Goal: Task Accomplishment & Management: Manage account settings

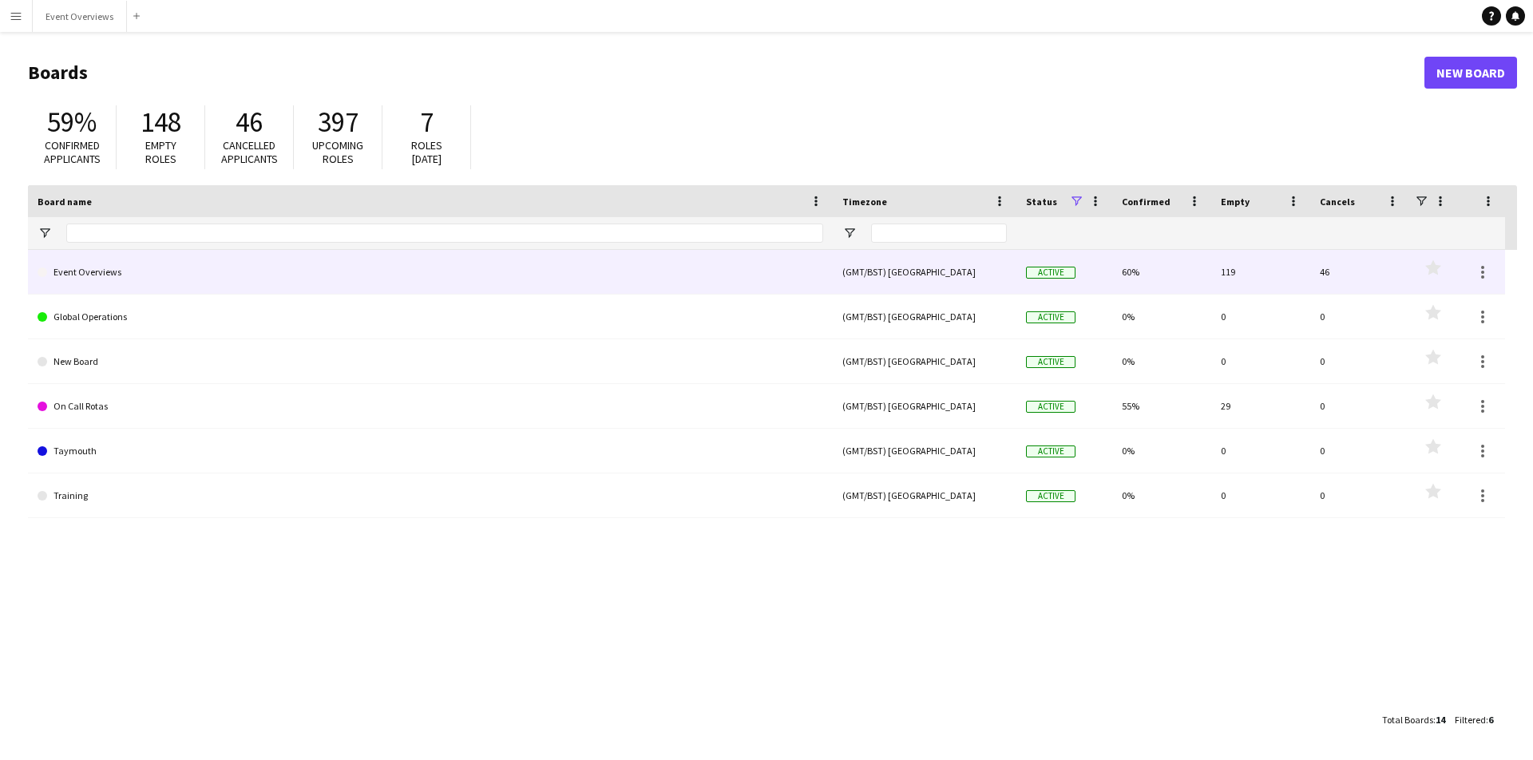
click at [84, 276] on link "Event Overviews" at bounding box center [431, 272] width 786 height 45
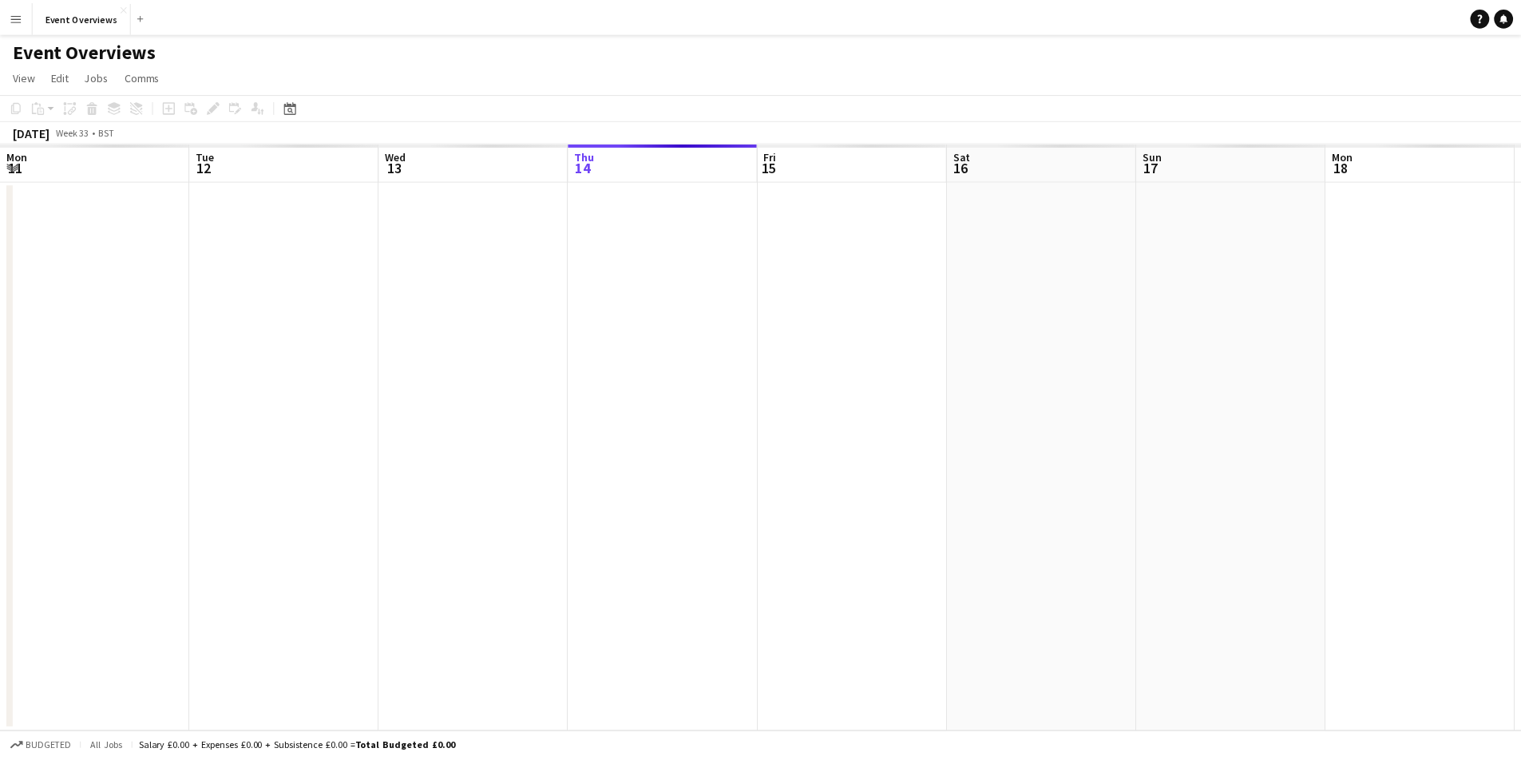
scroll to position [0, 382]
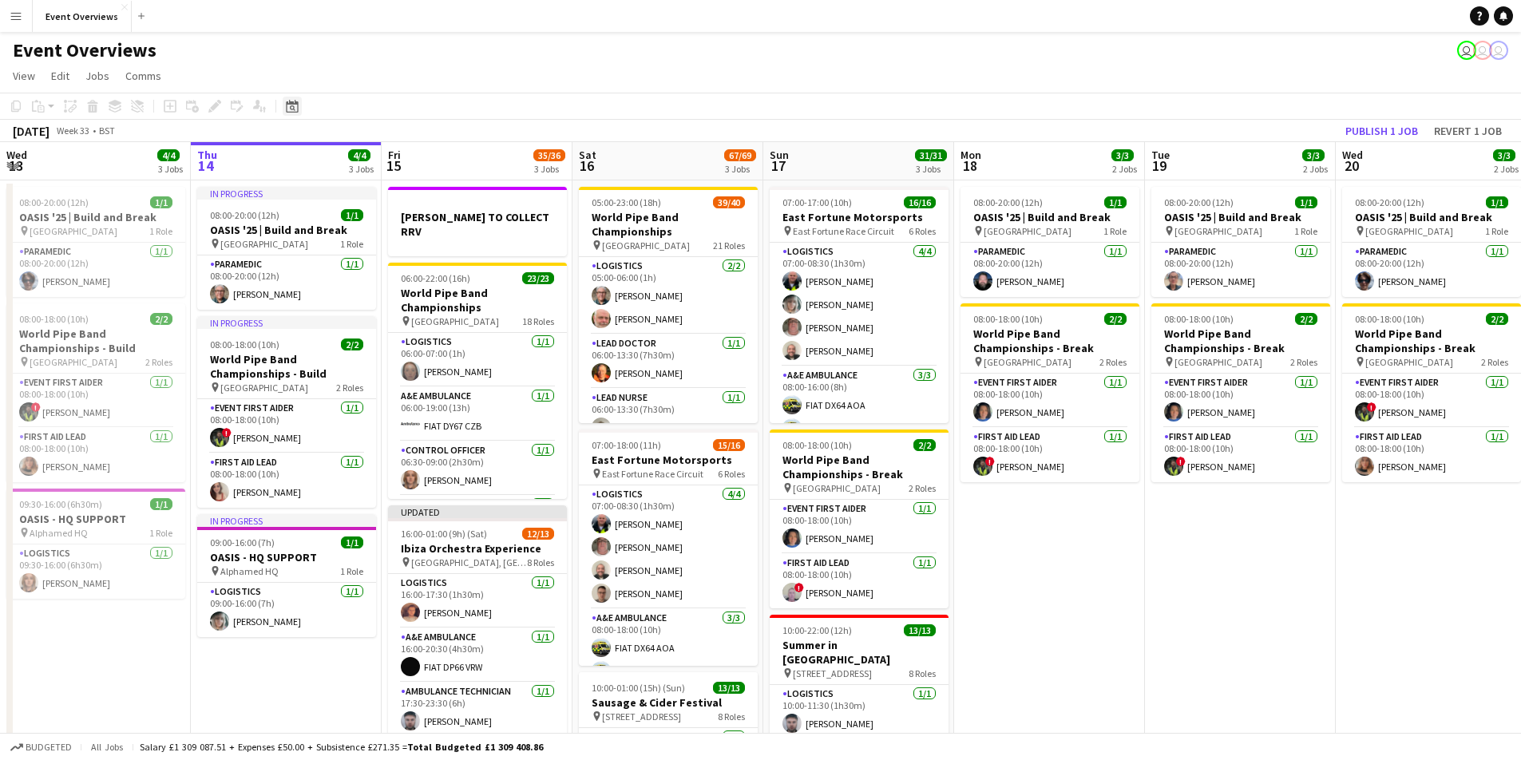
click at [292, 107] on icon "Date picker" at bounding box center [292, 106] width 13 height 13
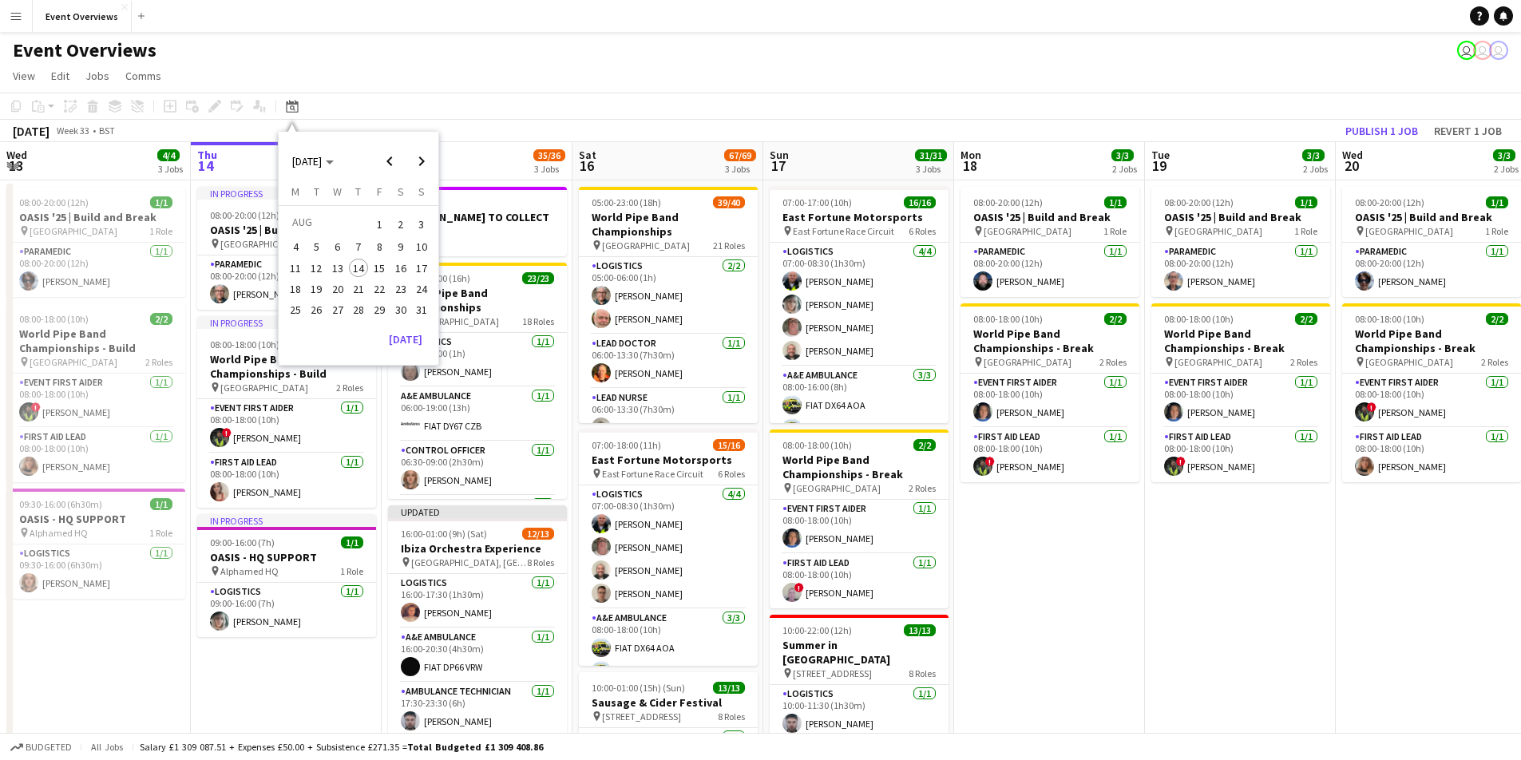
click at [318, 263] on span "12" at bounding box center [316, 268] width 19 height 19
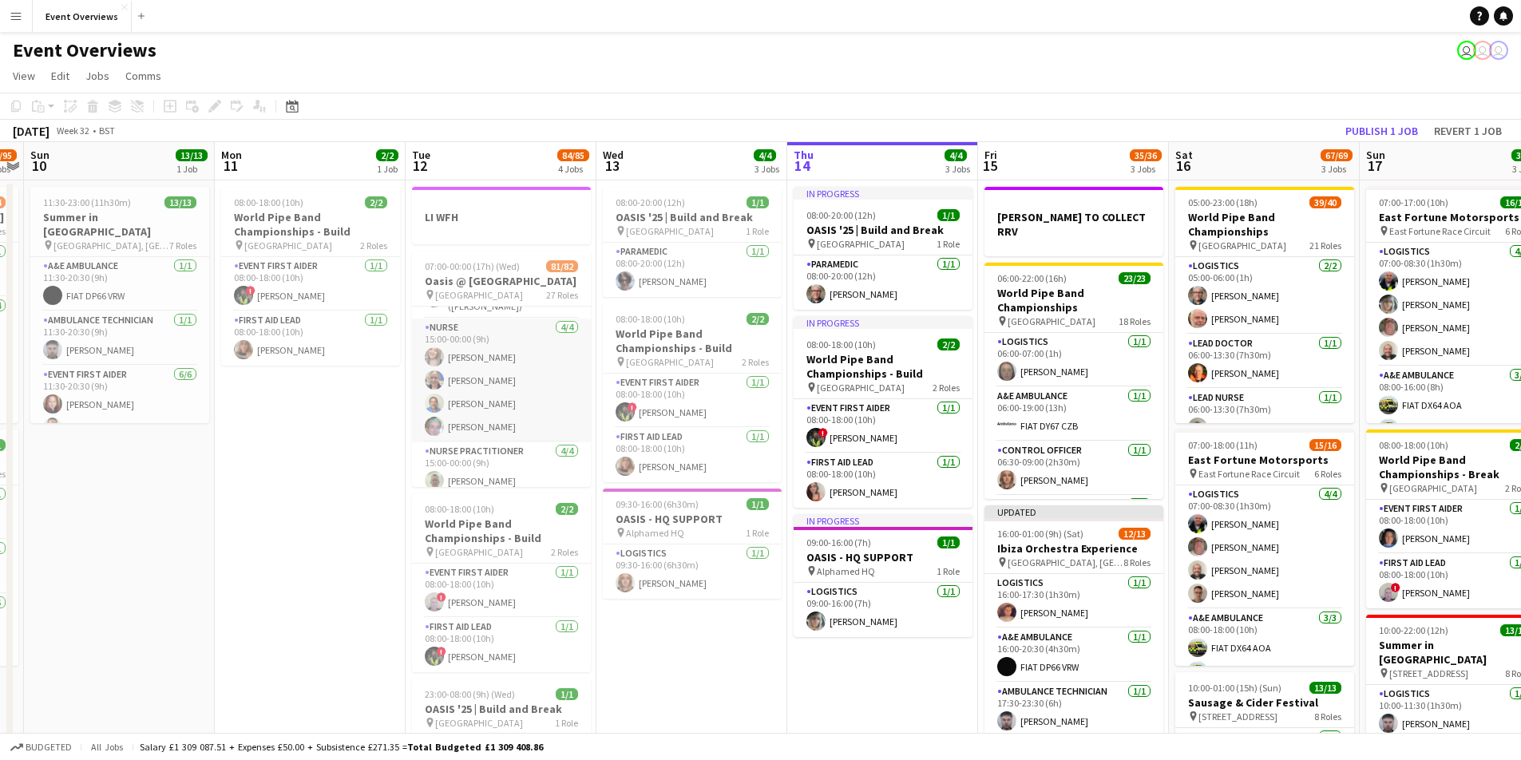
scroll to position [2354, 0]
click at [469, 422] on app-card-role "Nurse Practitioner [DATE] 15:00-00:00 (9h) [PERSON_NAME] [PERSON_NAME] [PERSON_…" at bounding box center [501, 475] width 179 height 124
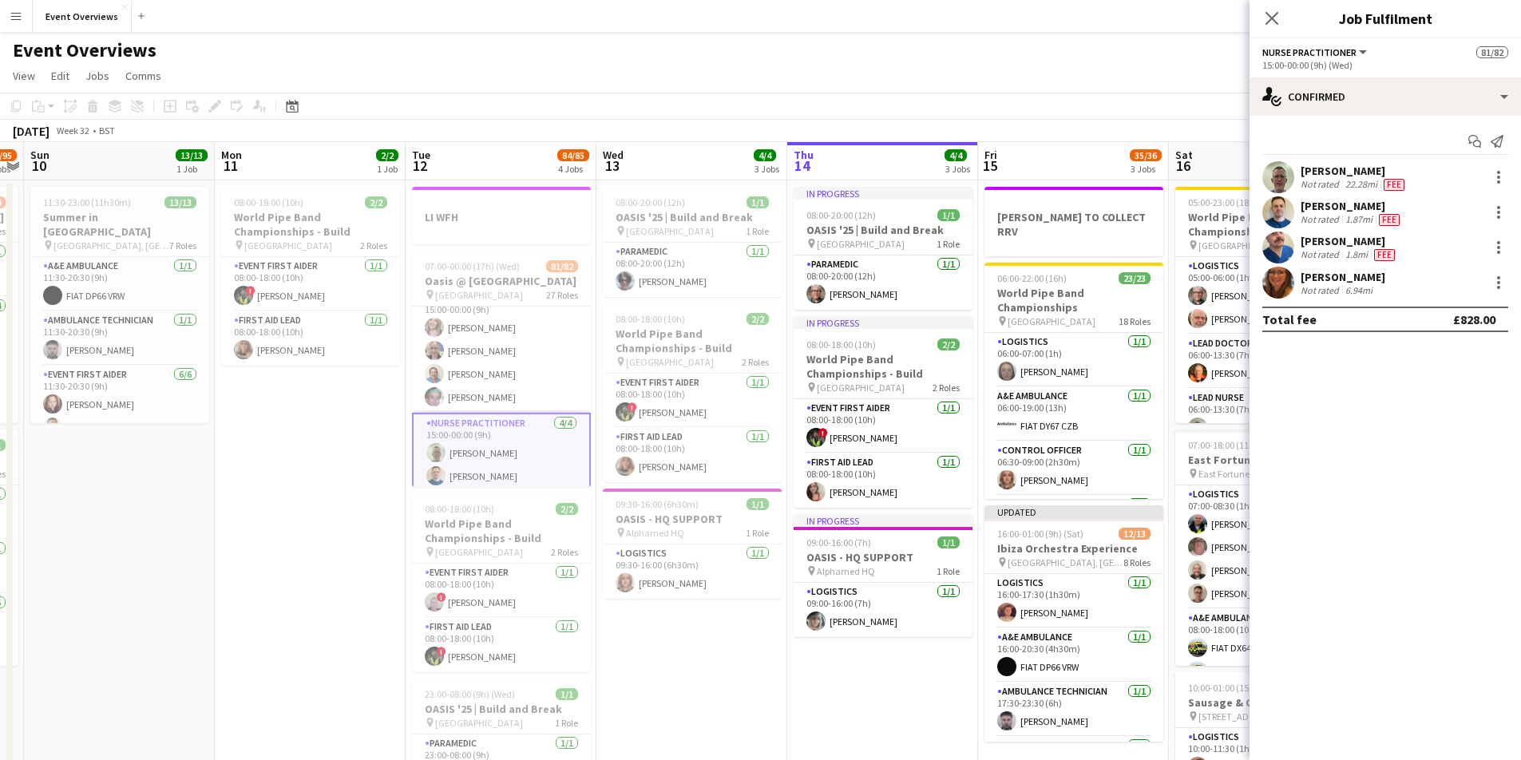
click at [1332, 179] on div "Not rated" at bounding box center [1322, 184] width 42 height 13
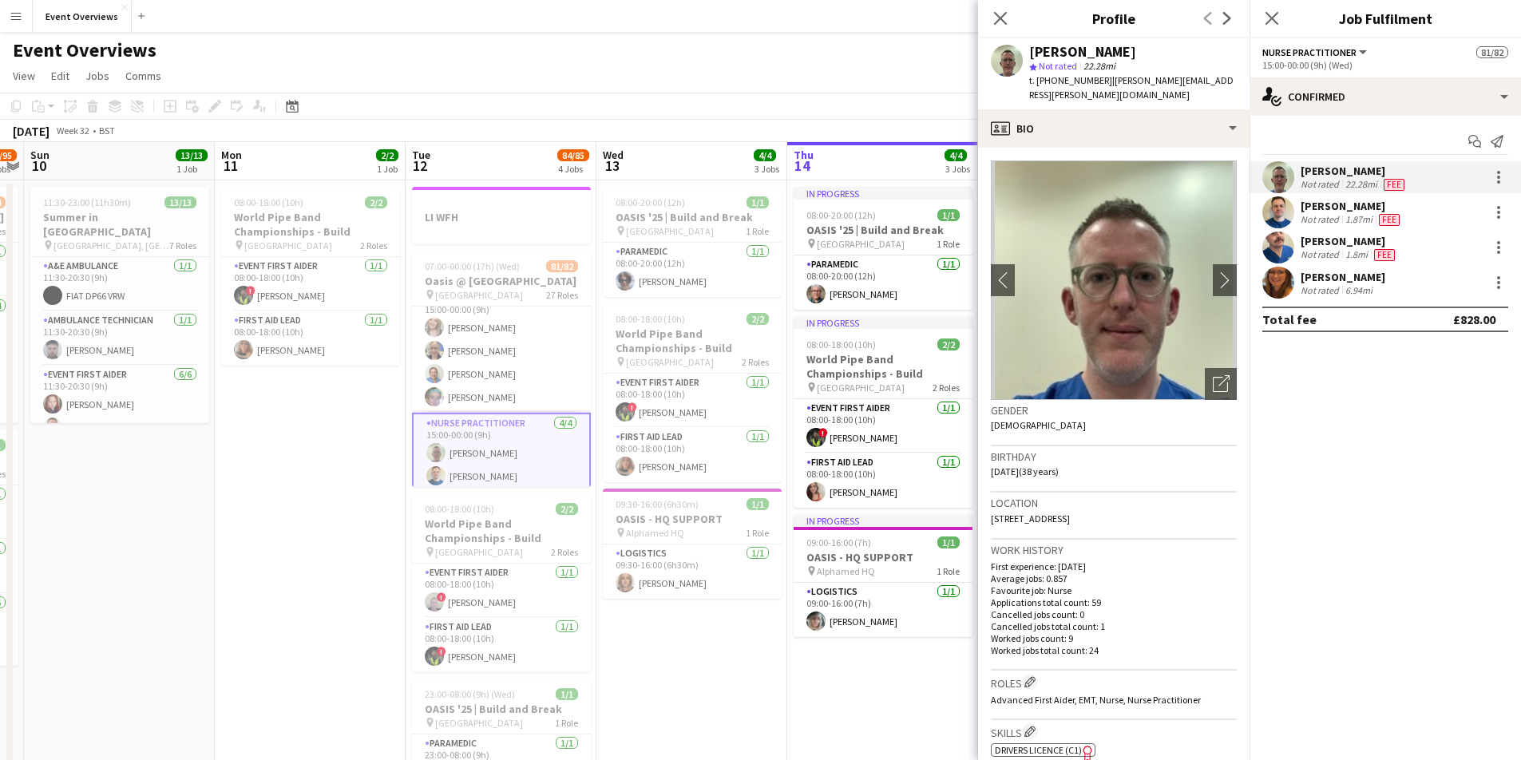
click at [1325, 180] on div "Not rated" at bounding box center [1322, 184] width 42 height 13
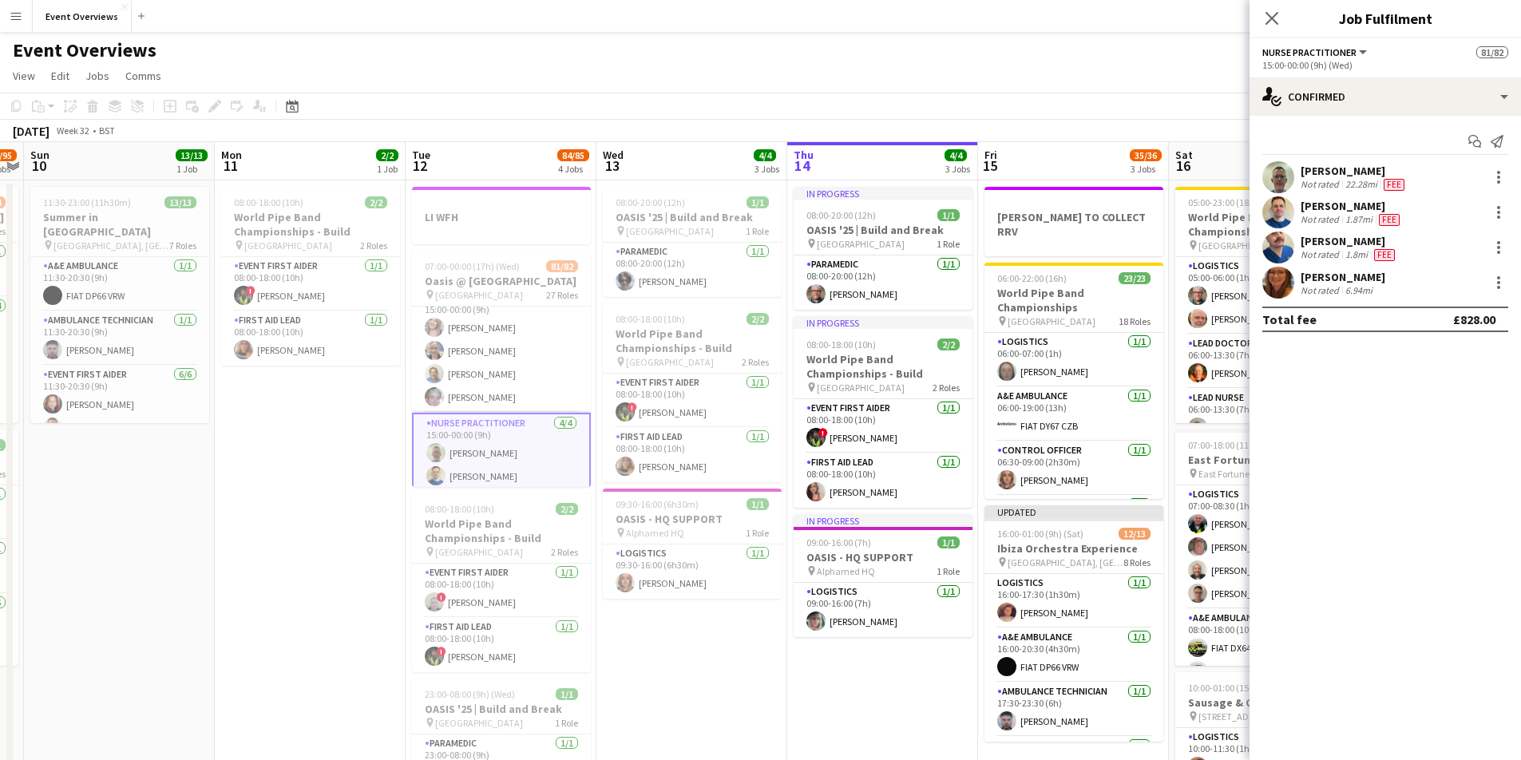
click at [1393, 188] on span "Fee" at bounding box center [1394, 185] width 21 height 12
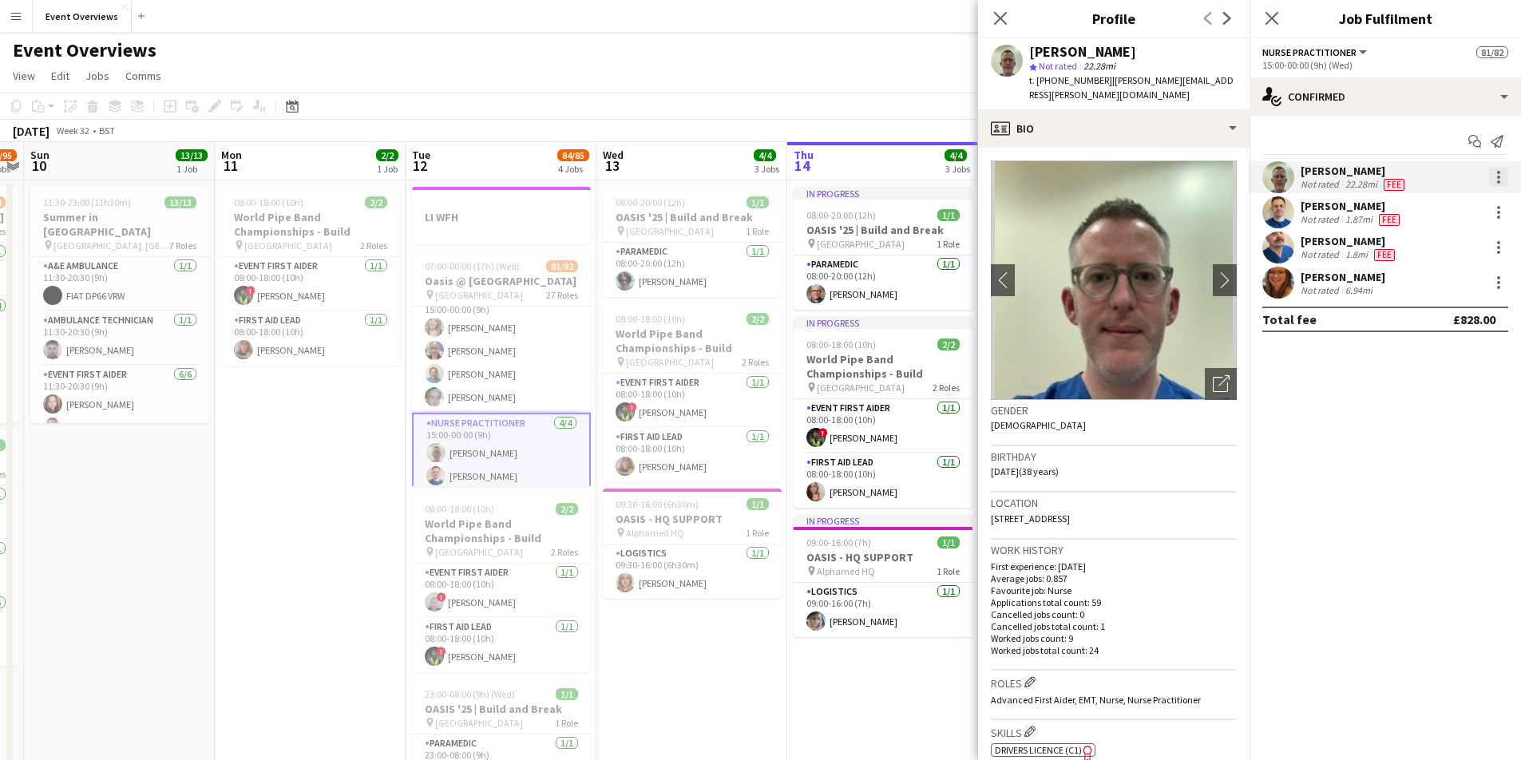
click at [1494, 176] on div at bounding box center [1498, 177] width 19 height 19
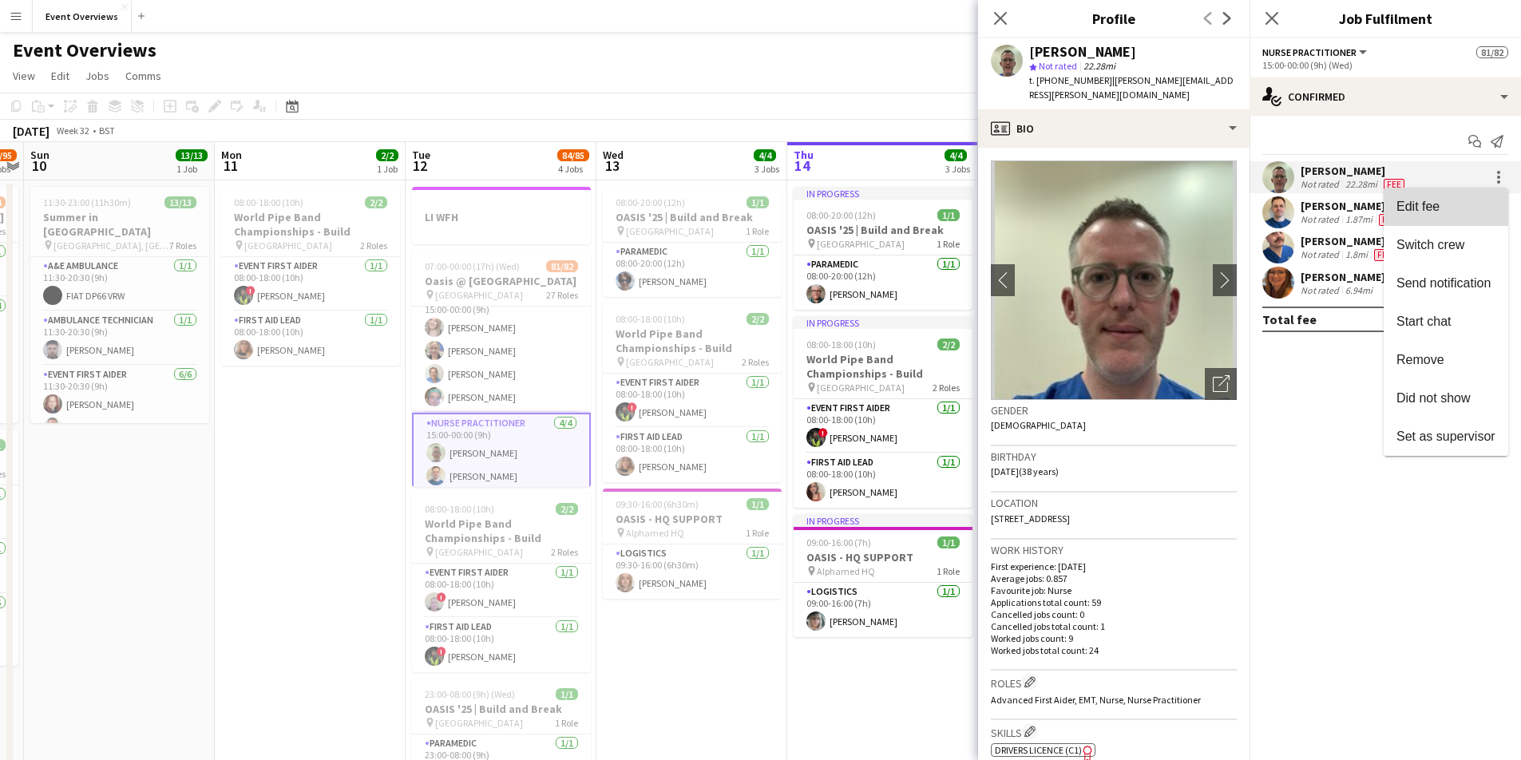
click at [1439, 210] on span "Edit fee" at bounding box center [1417, 207] width 43 height 14
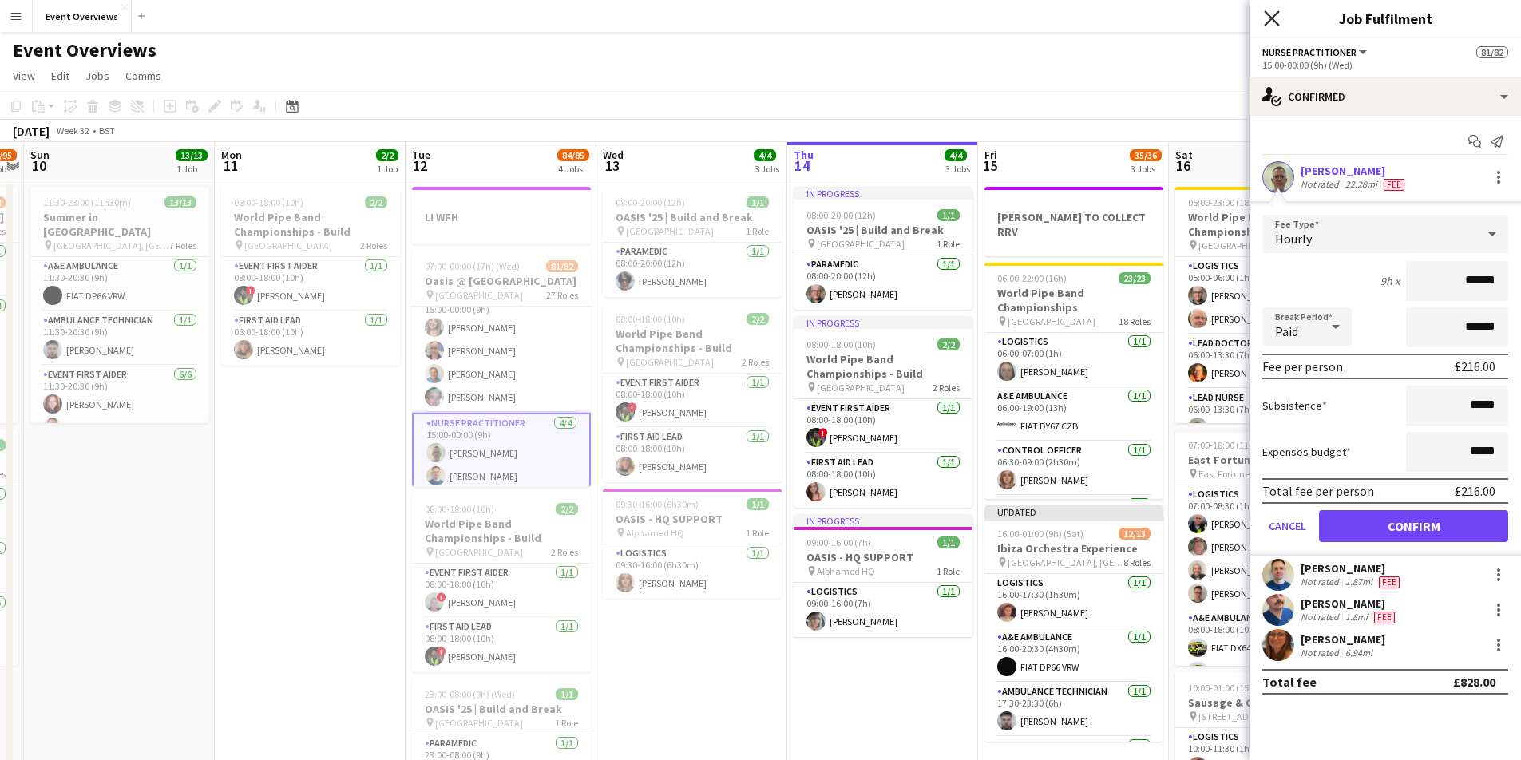
click at [1271, 19] on icon at bounding box center [1271, 17] width 15 height 15
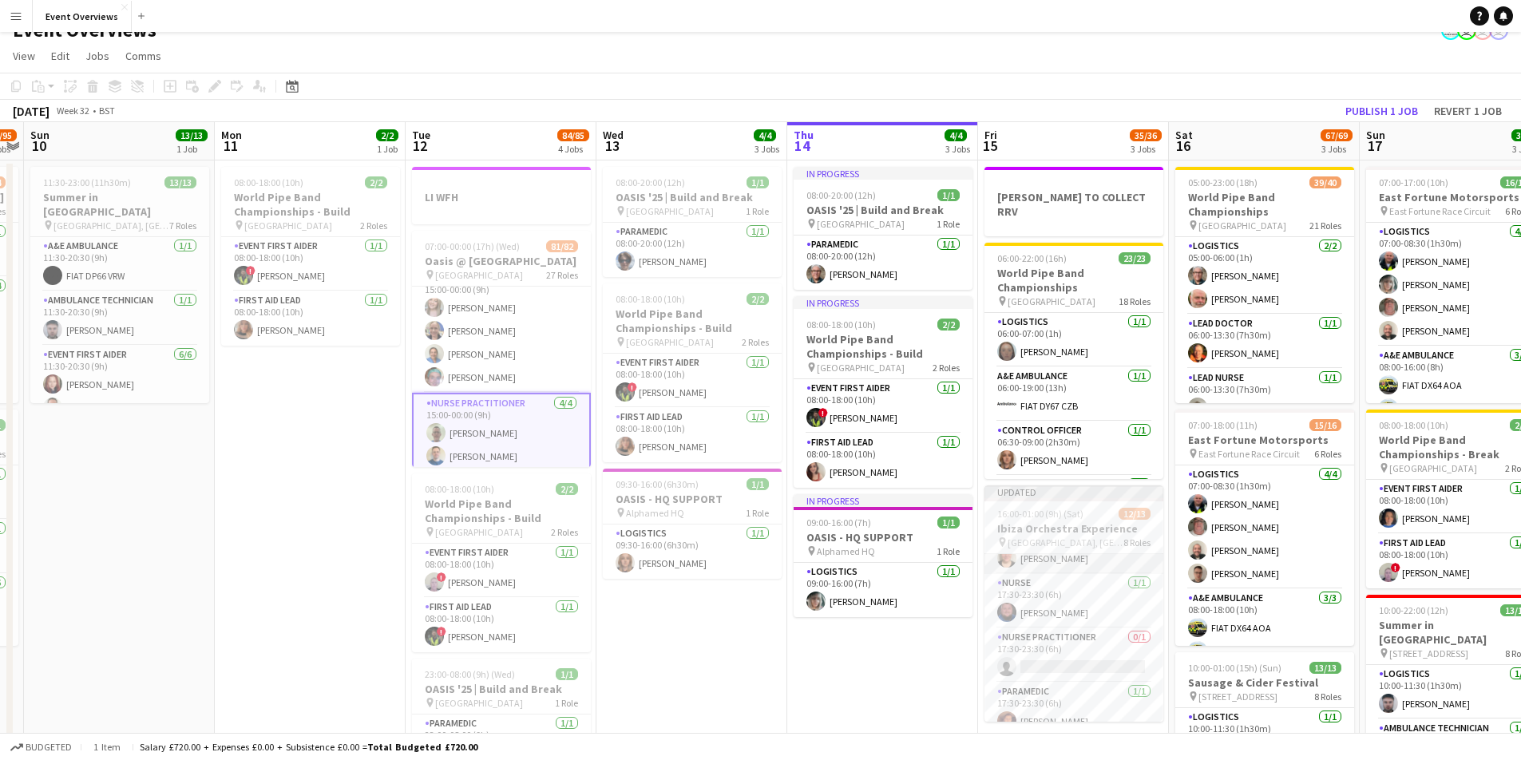
scroll to position [346, 0]
click at [1029, 605] on app-card-role "Nurse Practitioner 0/1 17:30-23:30 (6h) single-neutral-actions" at bounding box center [1073, 623] width 179 height 54
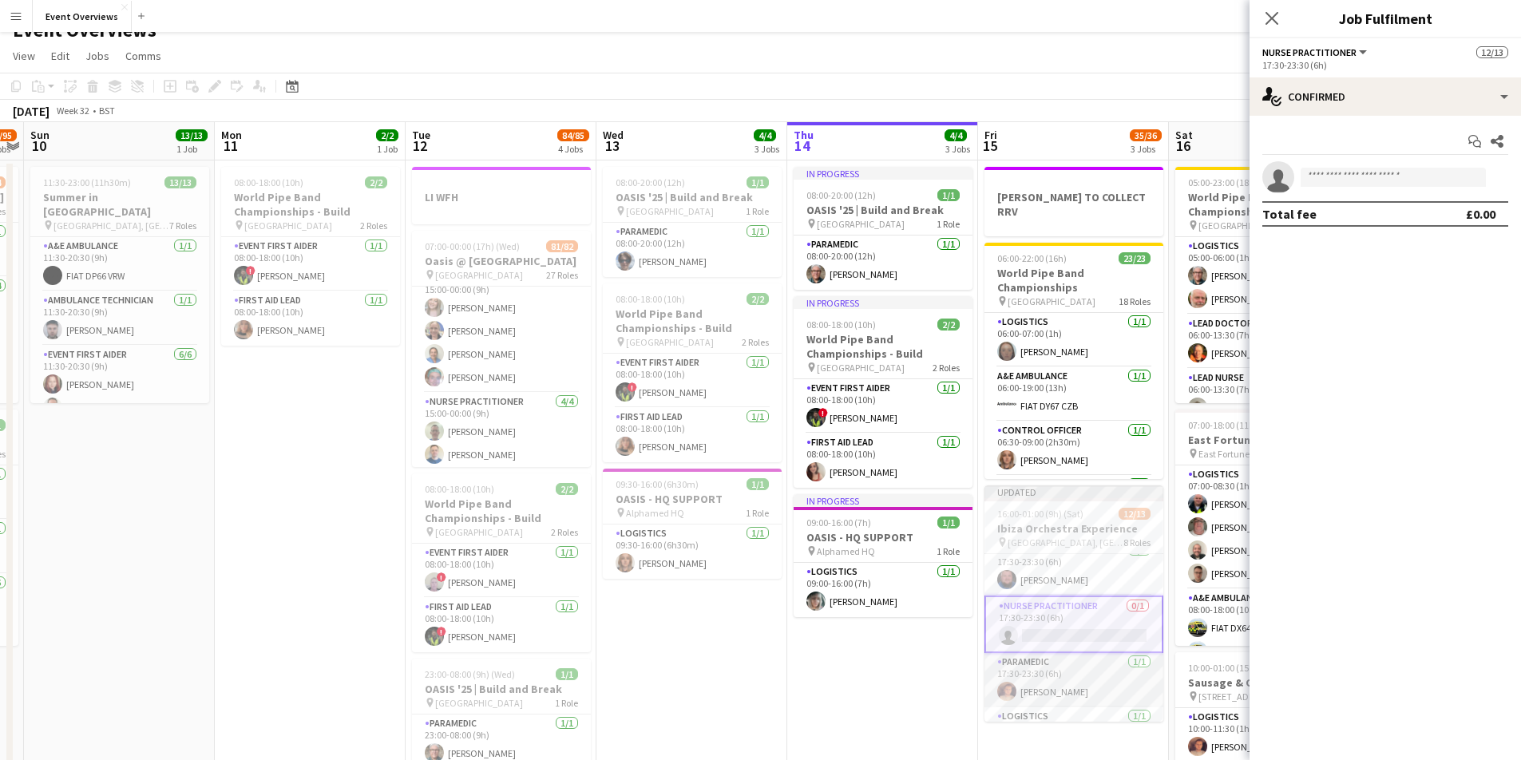
click at [1034, 668] on app-card-role "Paramedic [DATE] 17:30-23:30 (6h) [PERSON_NAME]" at bounding box center [1073, 680] width 179 height 54
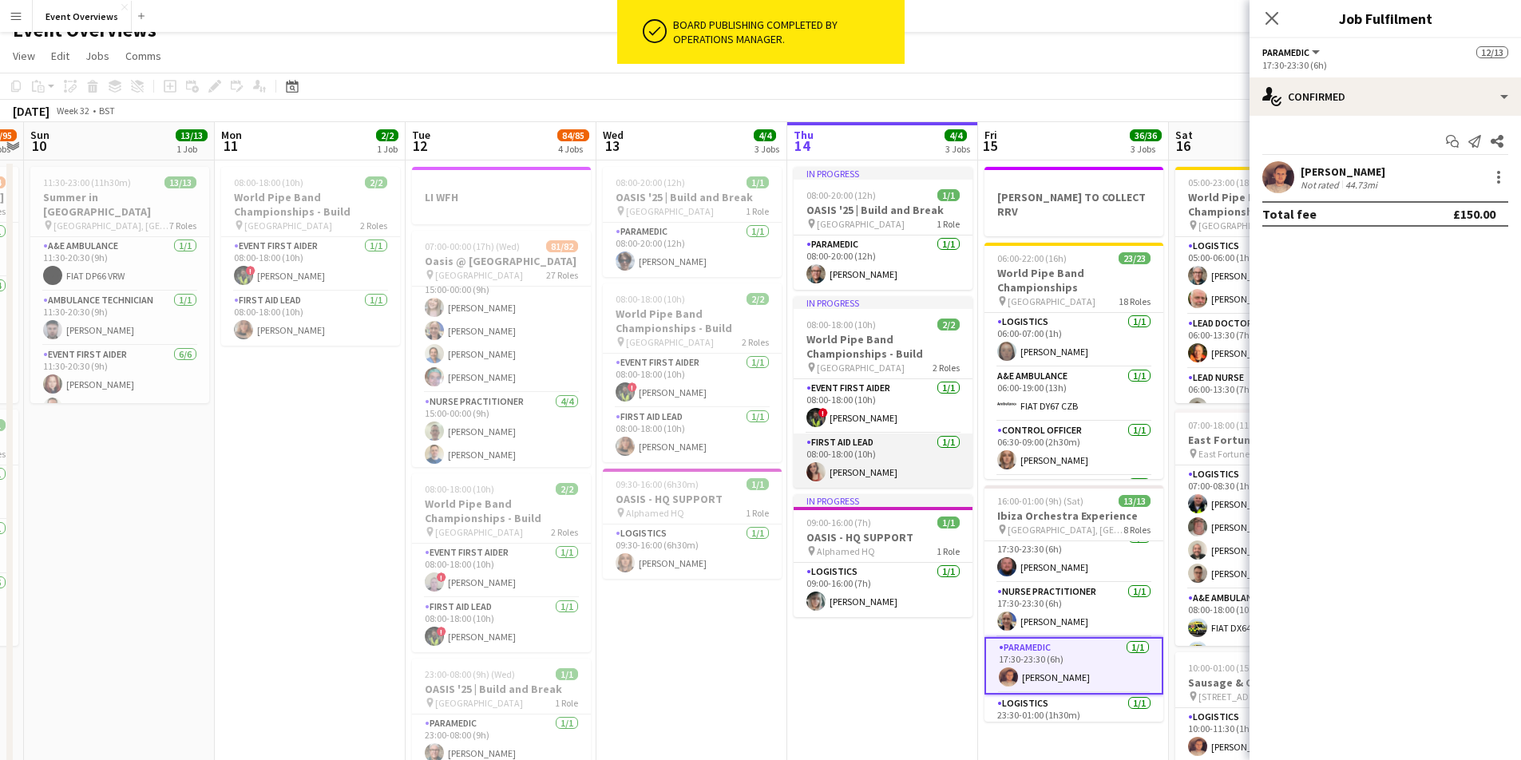
scroll to position [38, 0]
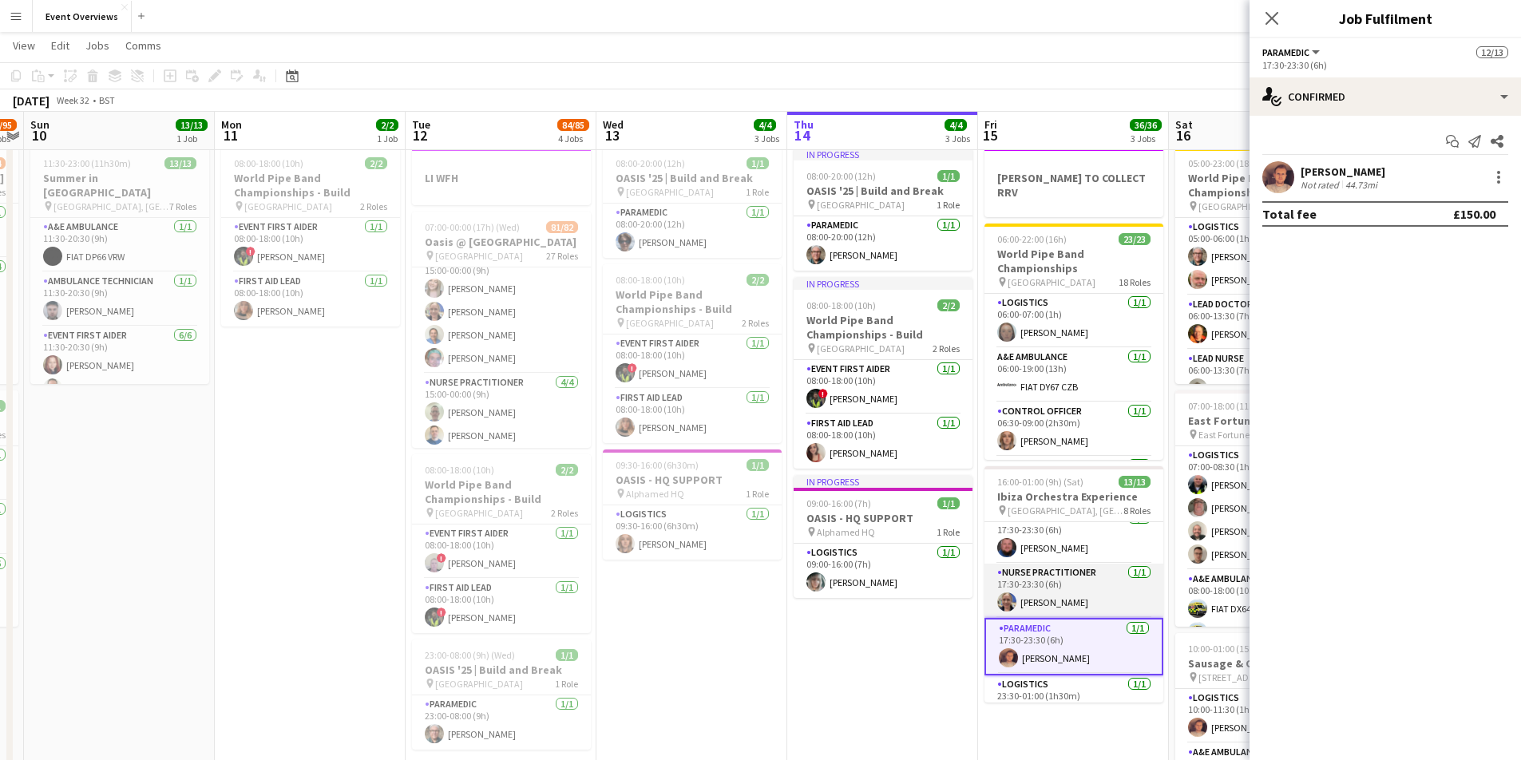
click at [1040, 574] on app-card-role "Nurse Practitioner [DATE] 17:30-23:30 (6h) [PERSON_NAME]" at bounding box center [1073, 591] width 179 height 54
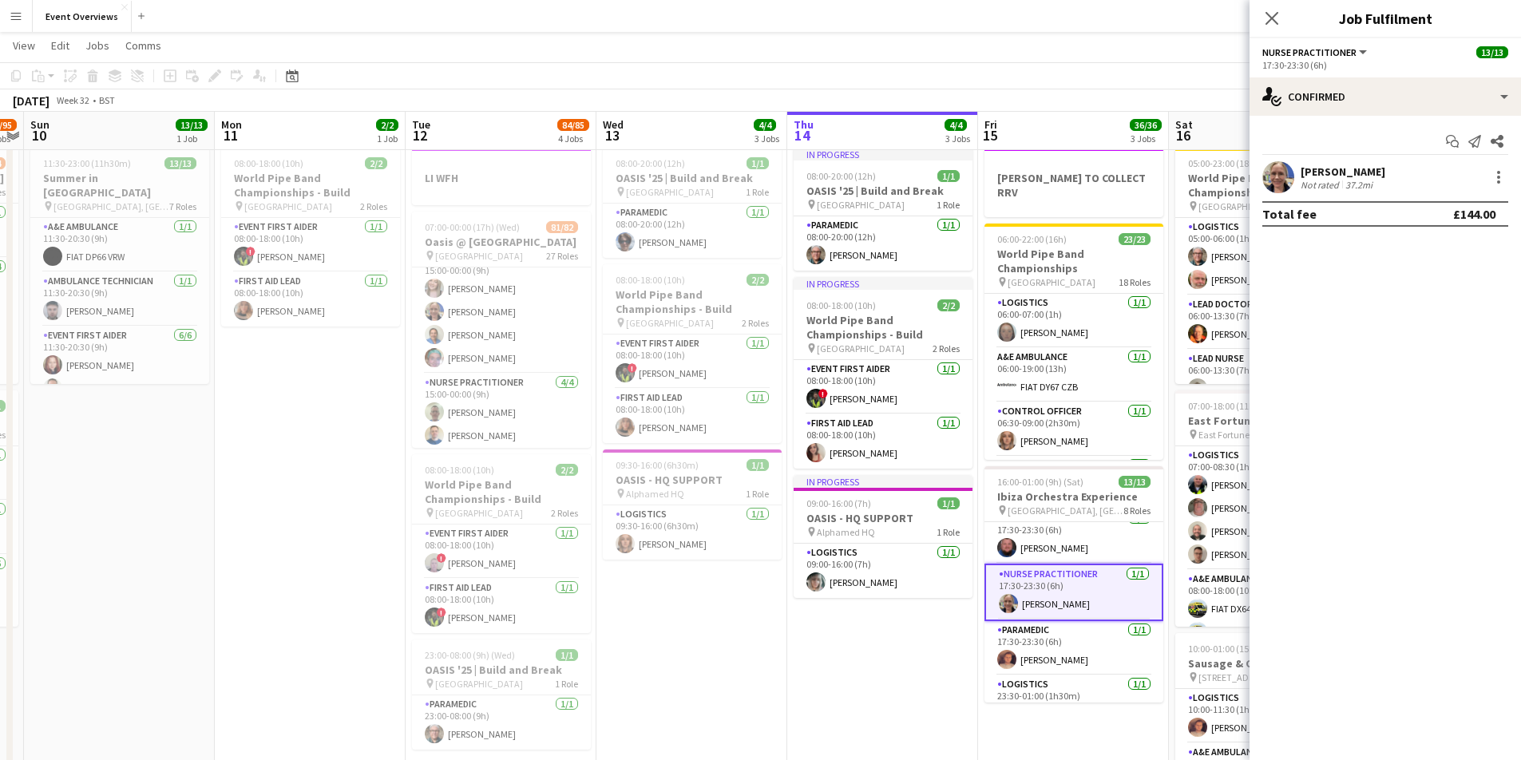
click at [1007, 594] on app-user-avatar at bounding box center [1008, 603] width 19 height 19
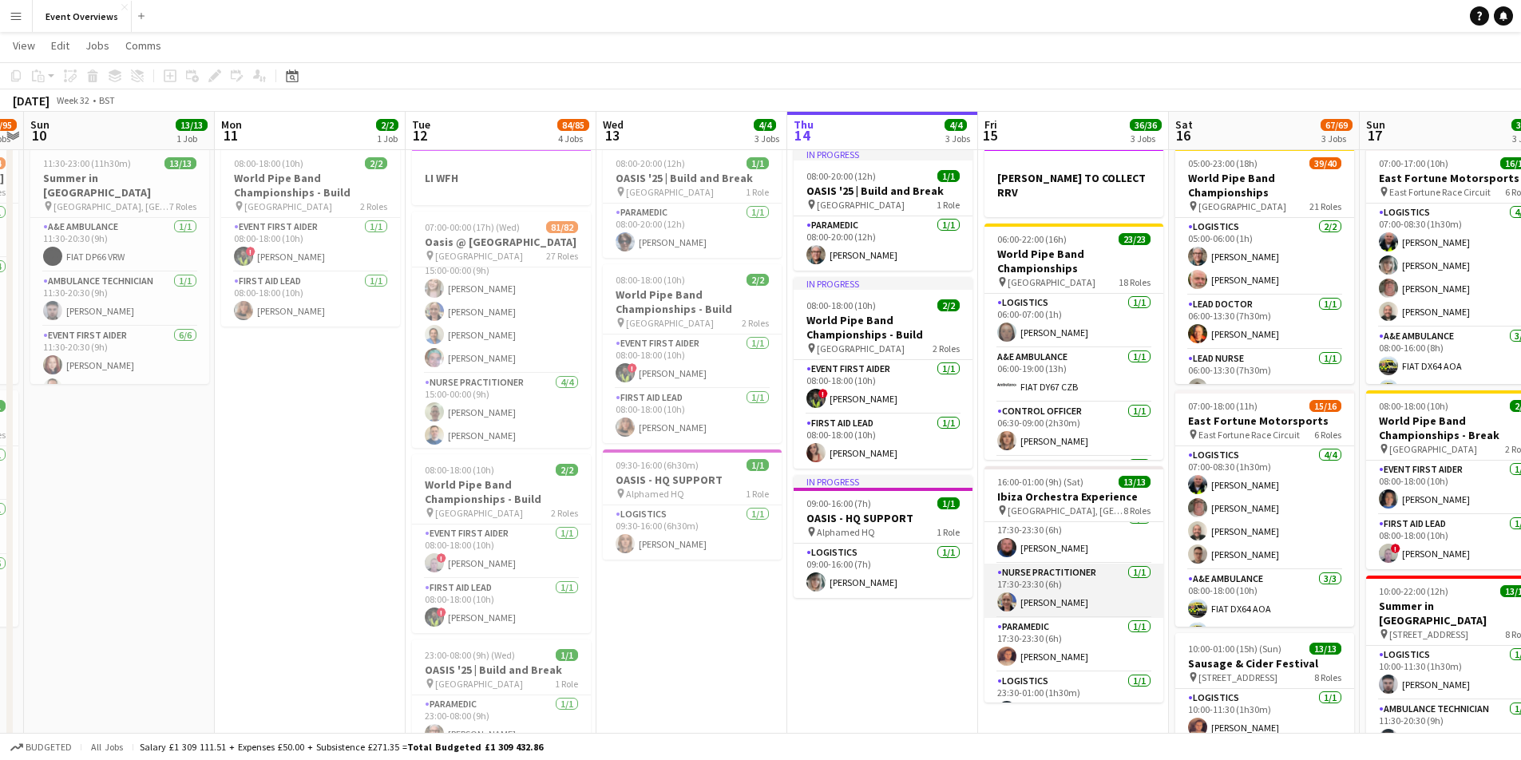
click at [1048, 588] on app-card-role "Nurse Practitioner [DATE] 17:30-23:30 (6h) [PERSON_NAME]" at bounding box center [1073, 591] width 179 height 54
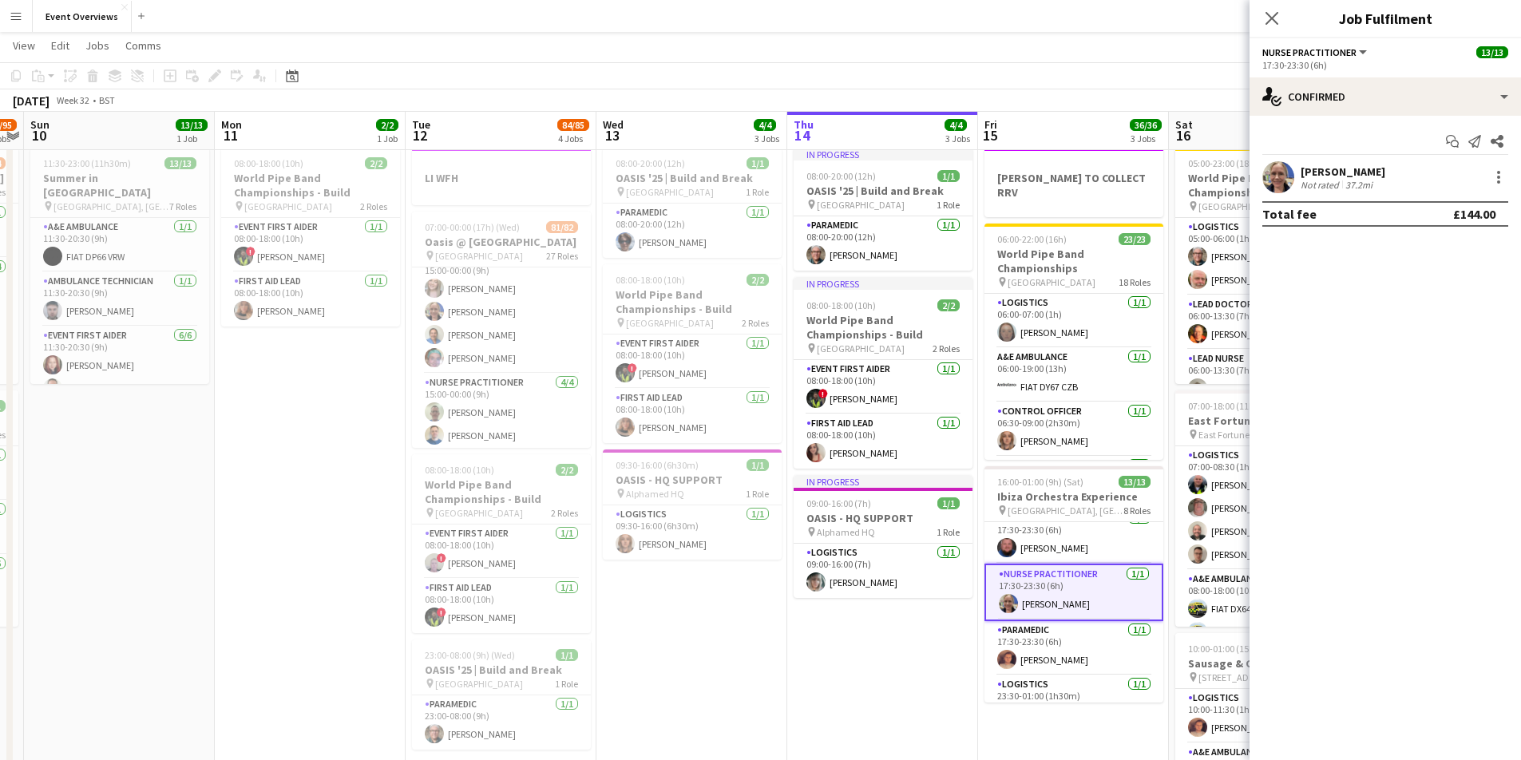
click at [1347, 182] on div "37.2mi" at bounding box center [1359, 185] width 34 height 12
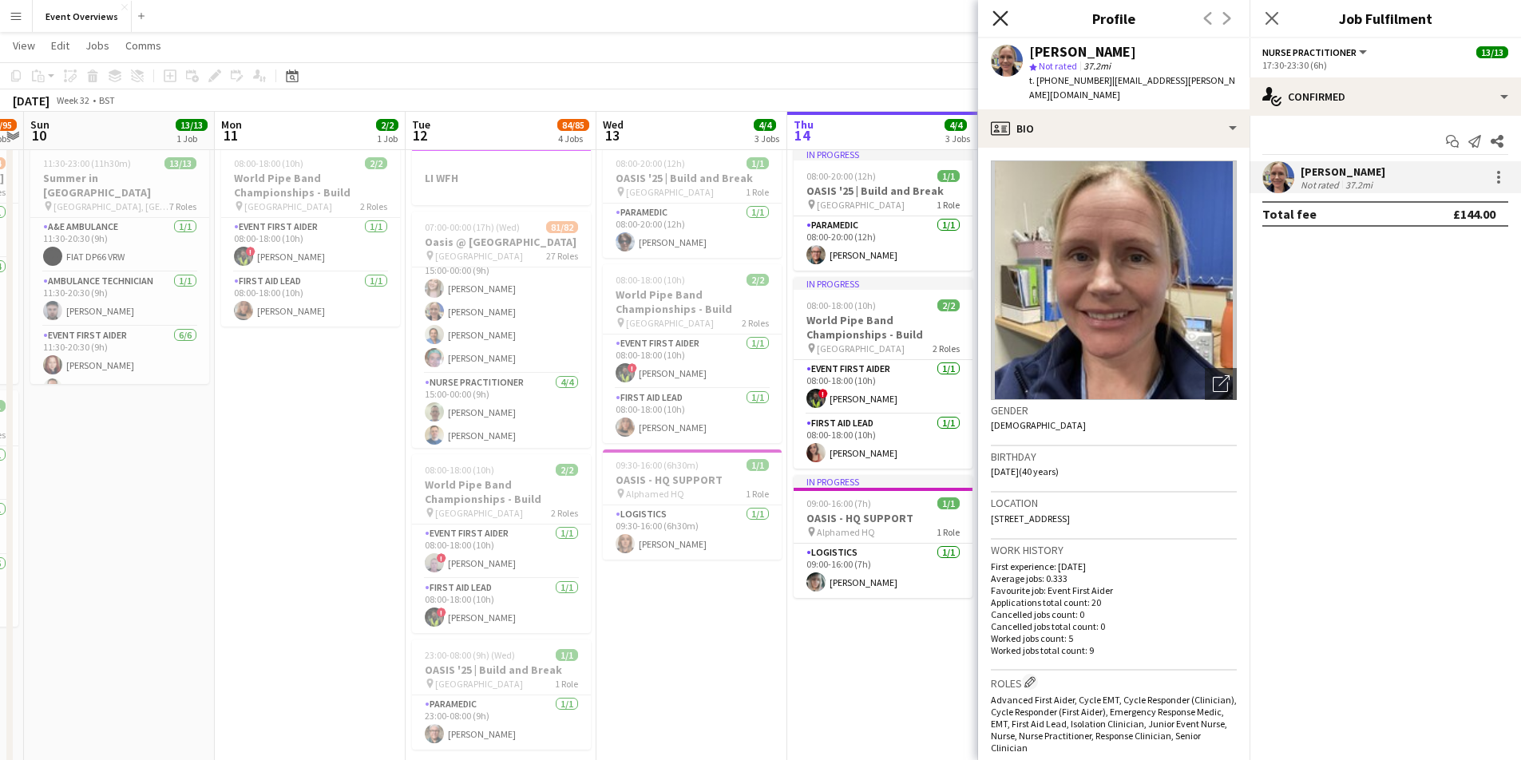
click at [1000, 15] on icon "Close pop-in" at bounding box center [999, 17] width 15 height 15
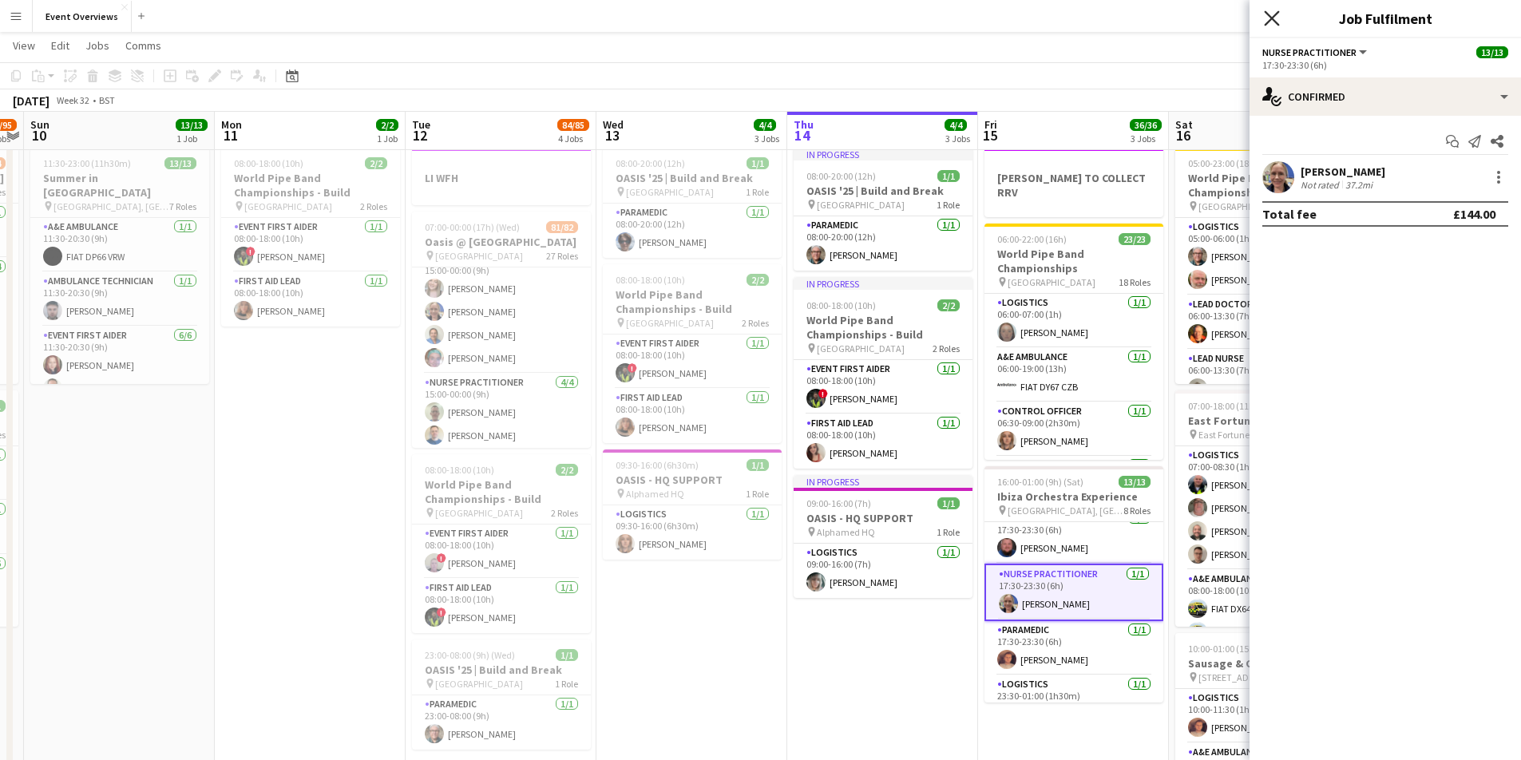
click at [1269, 17] on icon "Close pop-in" at bounding box center [1271, 17] width 15 height 15
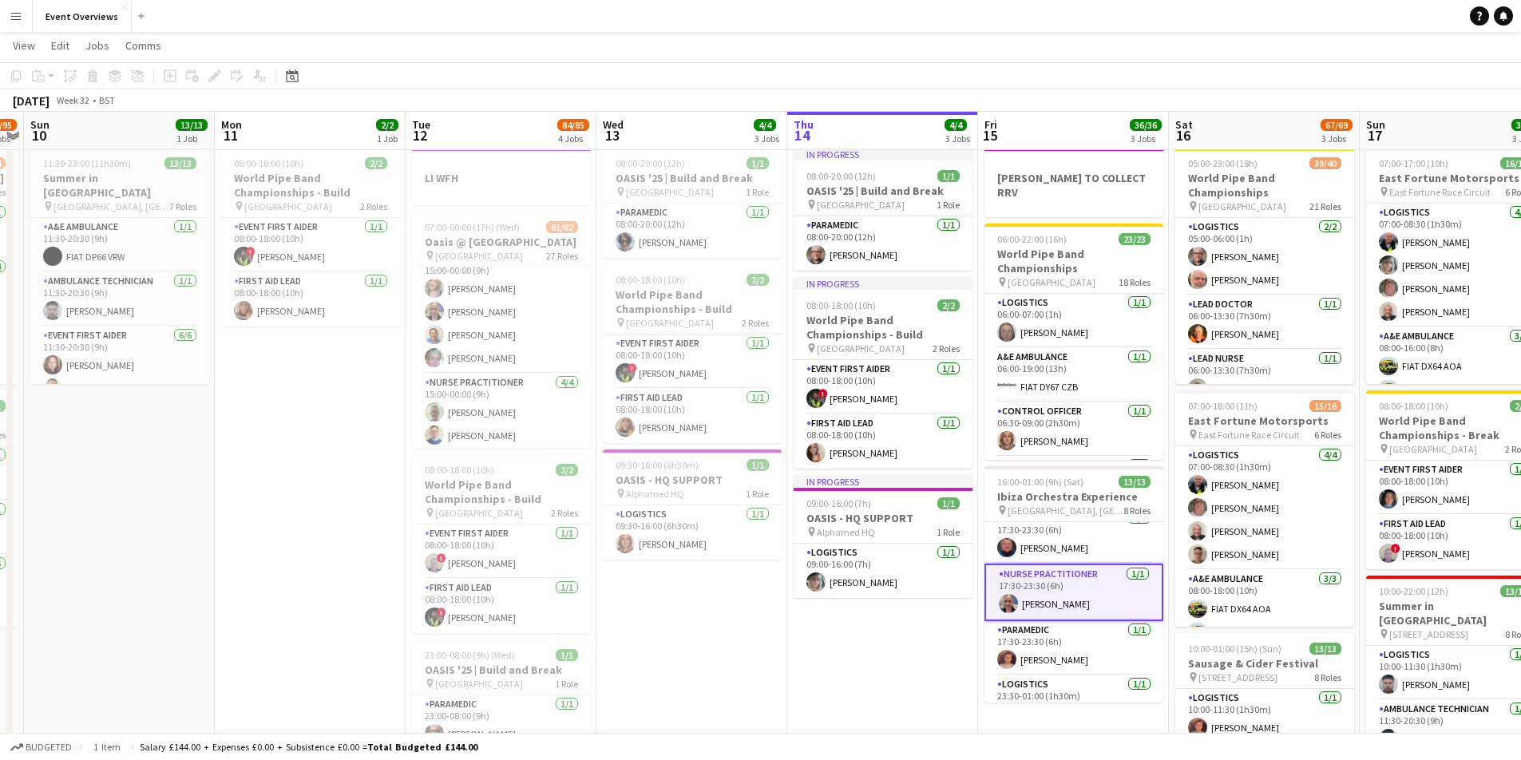
click at [1033, 586] on app-card-role "Nurse Practitioner [DATE] 17:30-23:30 (6h) [PERSON_NAME]" at bounding box center [1073, 592] width 179 height 57
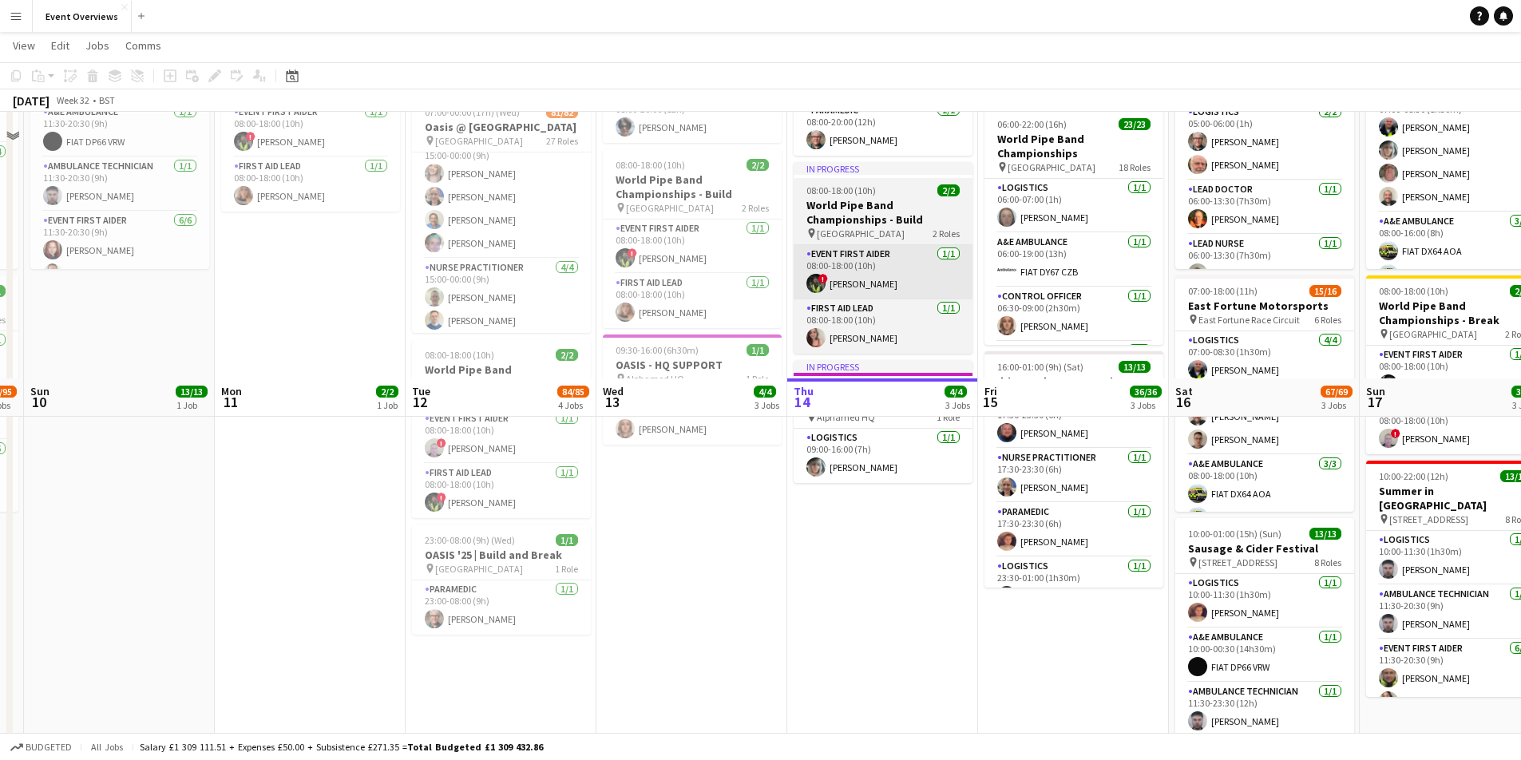
scroll to position [0, 0]
